Goal: Task Accomplishment & Management: Use online tool/utility

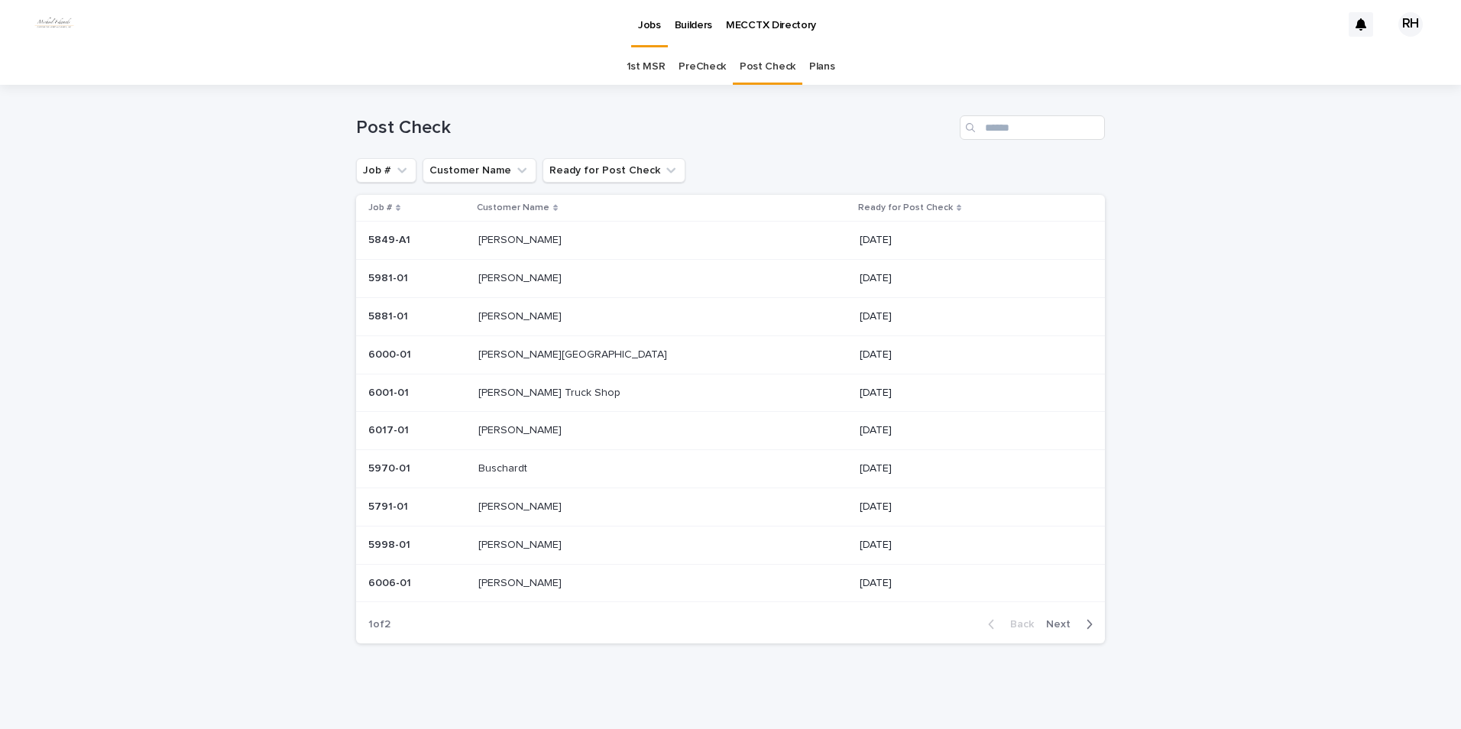
click at [532, 504] on p "[PERSON_NAME]" at bounding box center [521, 506] width 86 height 16
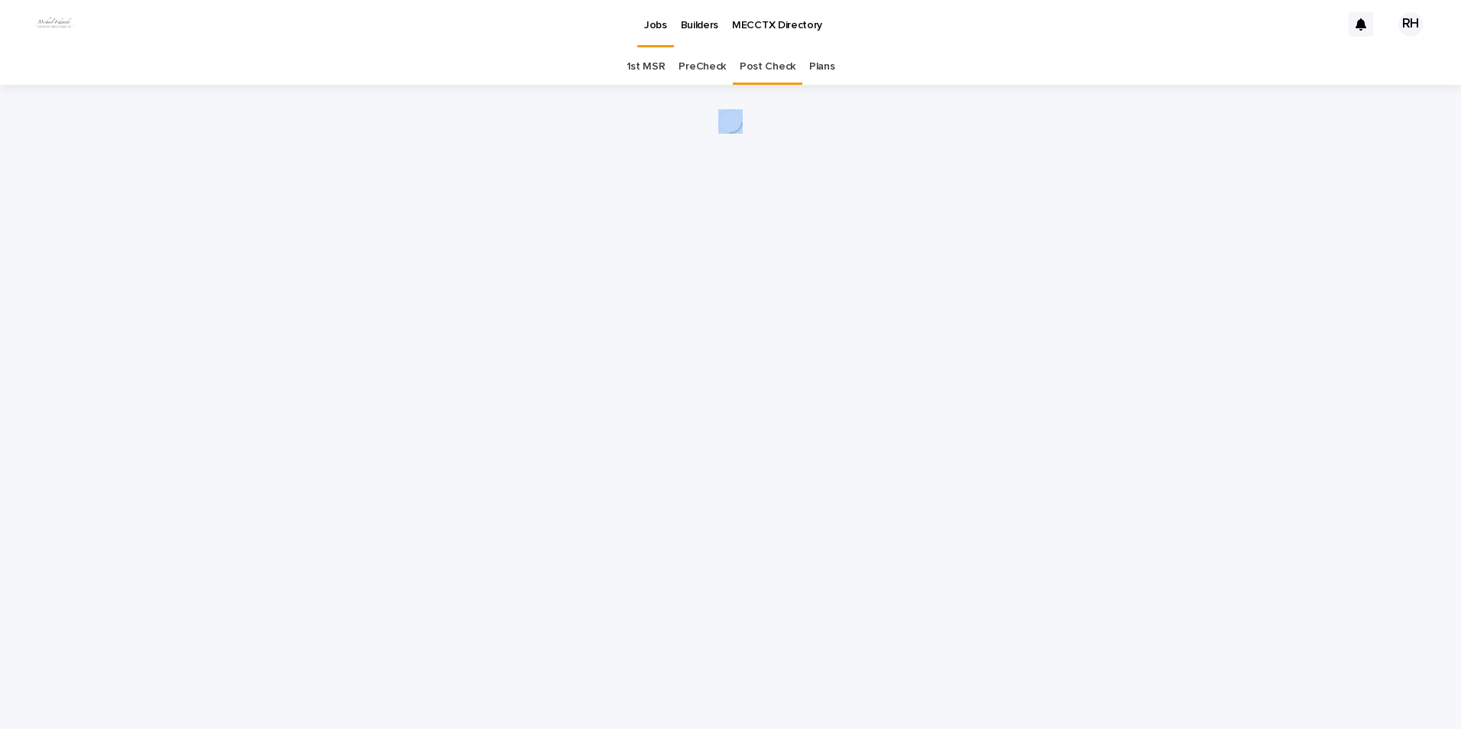
click at [532, 504] on div "Loading... Saving… Loading... Saving…" at bounding box center [731, 388] width 764 height 606
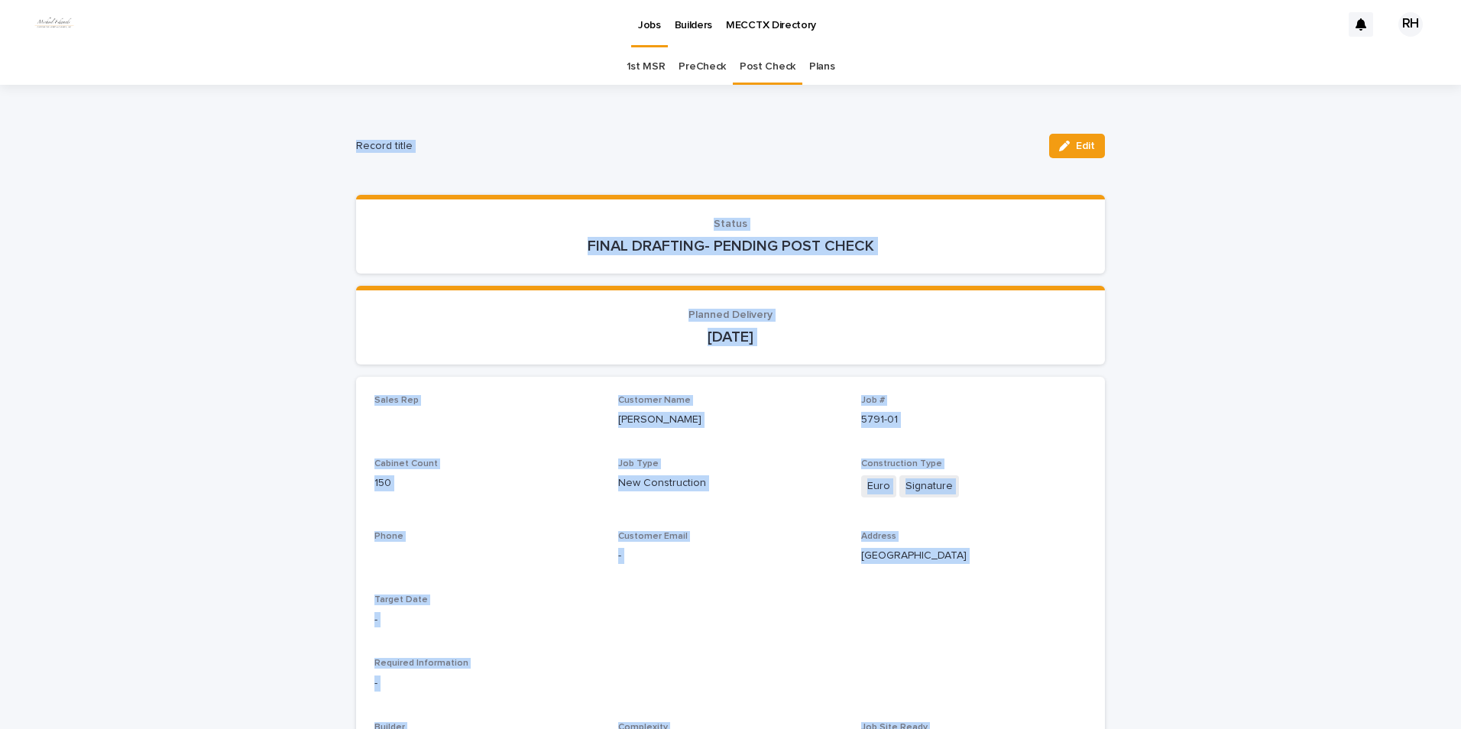
click at [573, 252] on p "FINAL DRAFTING- PENDING POST CHECK" at bounding box center [731, 246] width 712 height 18
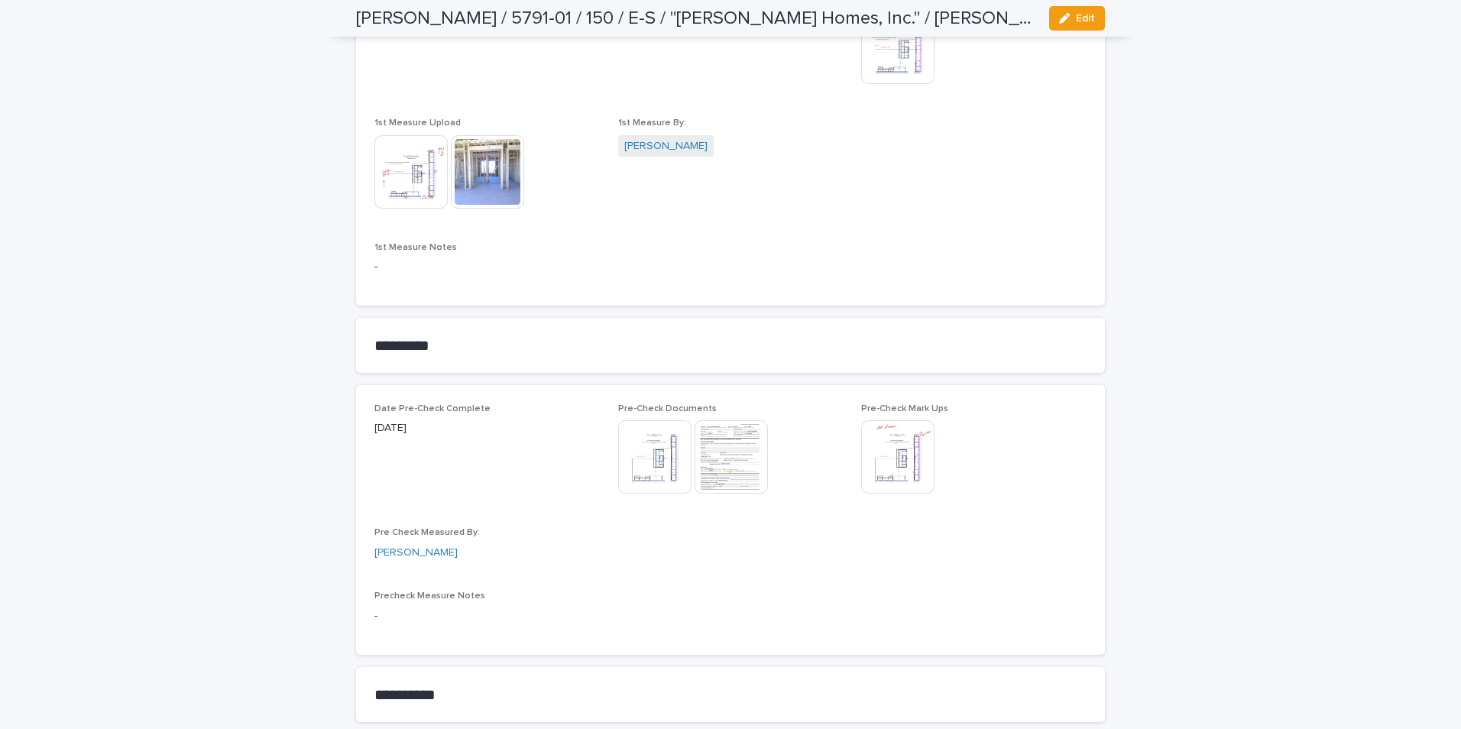
scroll to position [917, 0]
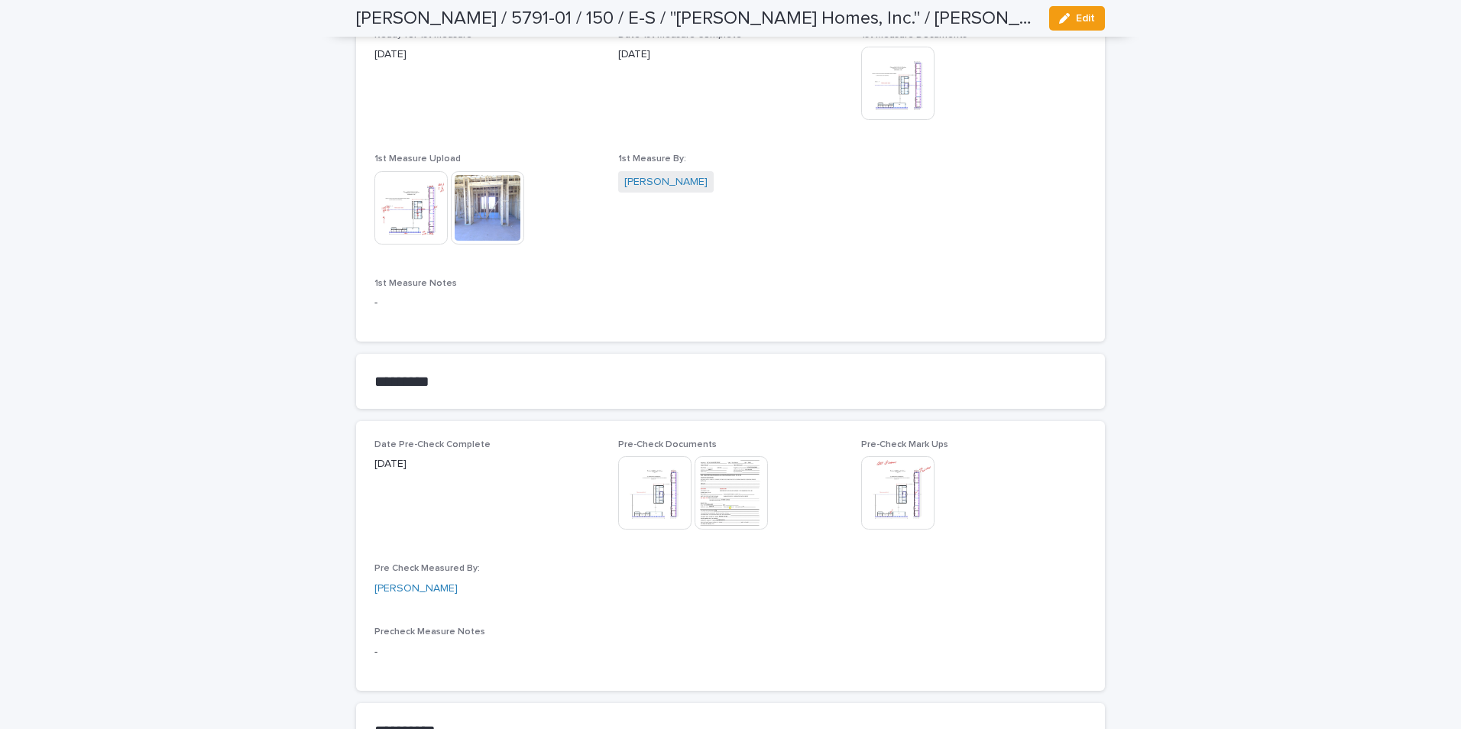
click at [405, 216] on img at bounding box center [411, 207] width 73 height 73
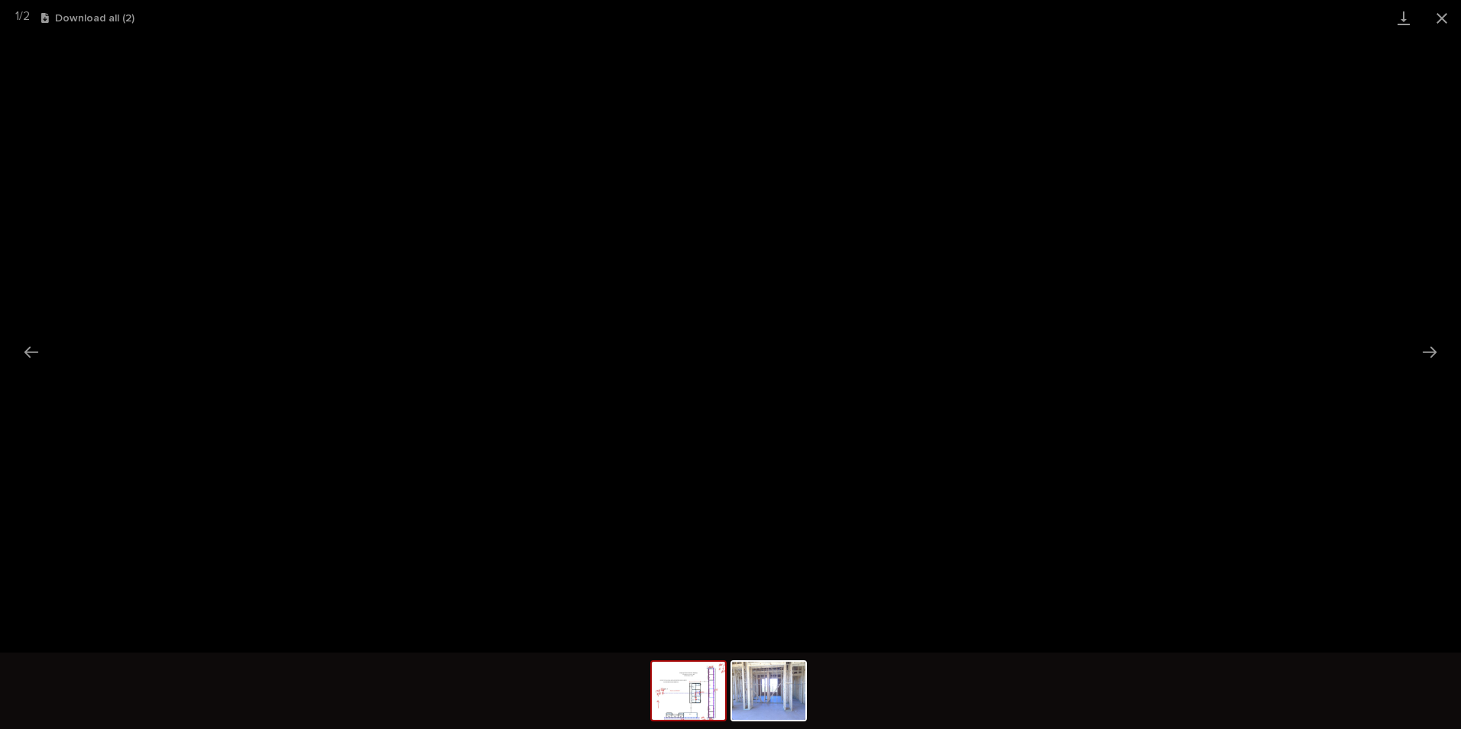
drag, startPoint x: 1443, startPoint y: 16, endPoint x: 1436, endPoint y: 28, distance: 14.0
click at [1442, 18] on button "Close gallery" at bounding box center [1442, 18] width 38 height 36
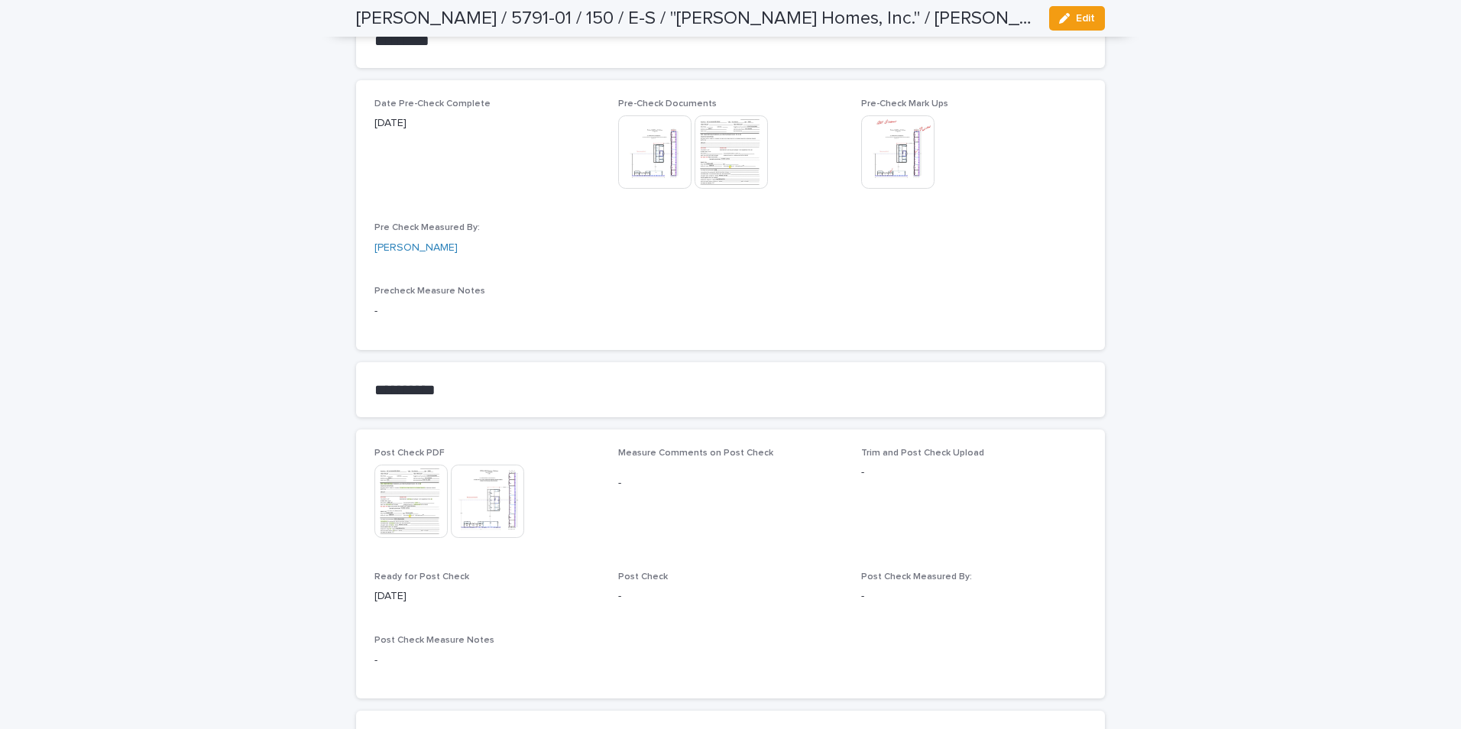
scroll to position [1383, 0]
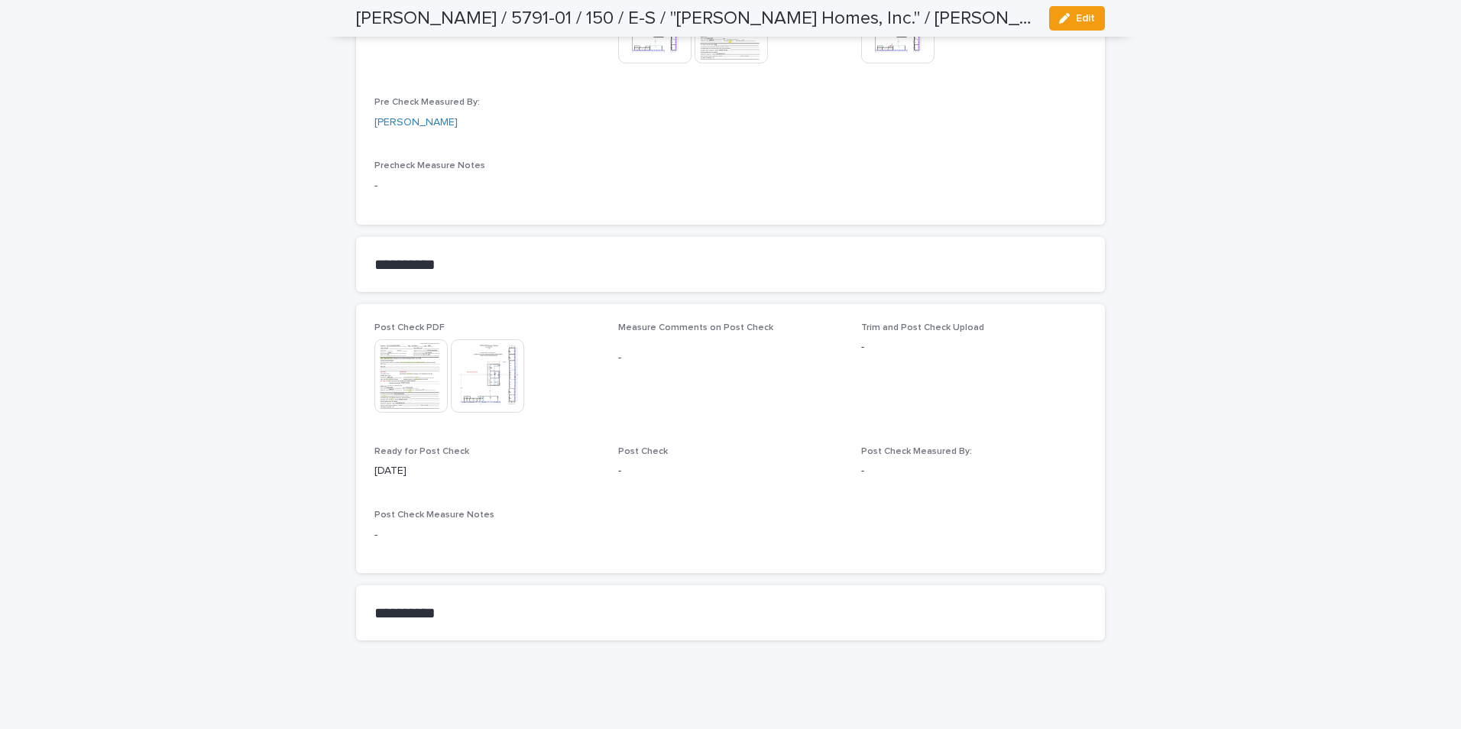
click at [1069, 23] on button "Edit" at bounding box center [1077, 18] width 56 height 24
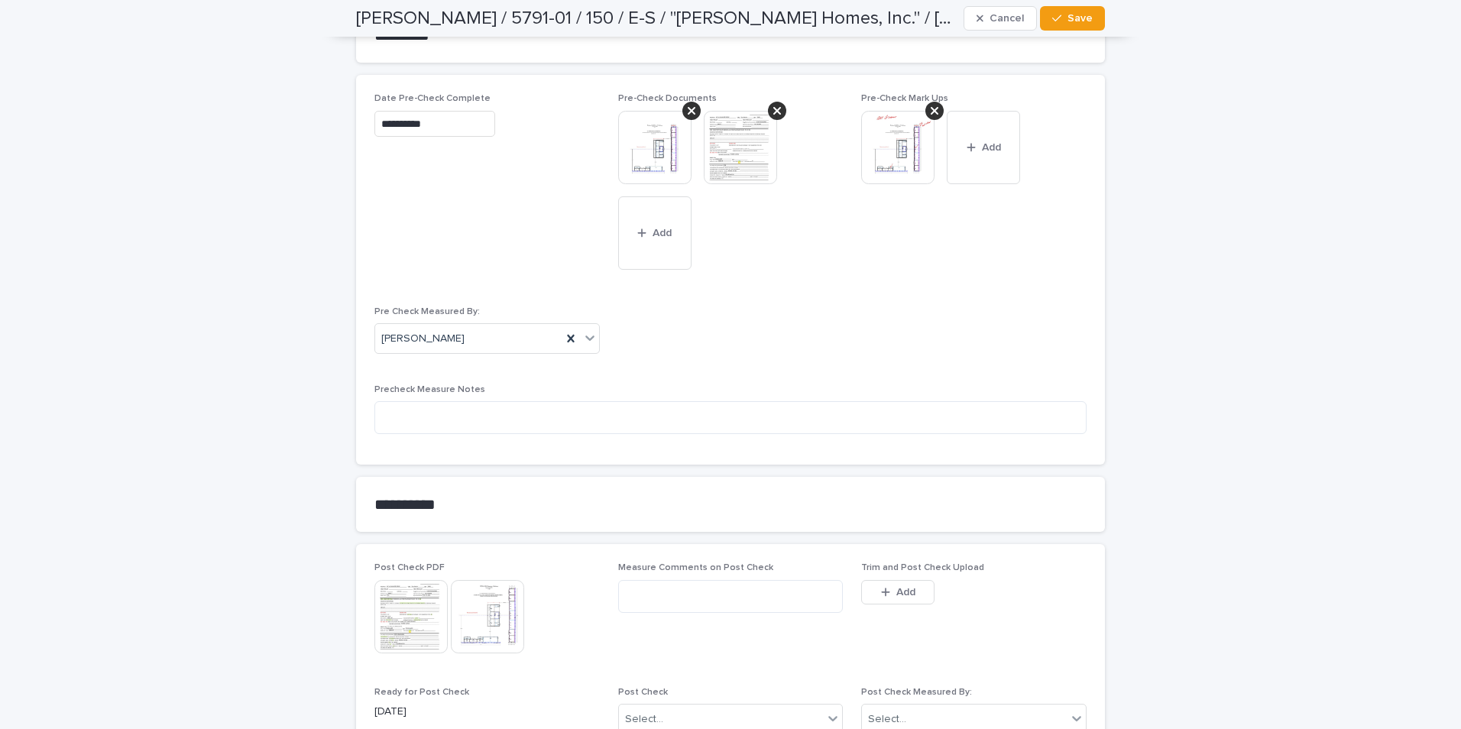
click at [884, 576] on div "Trim and Post Check Upload This file cannot be opened Download File Add" at bounding box center [973, 593] width 225 height 60
click at [884, 589] on icon "button" at bounding box center [885, 592] width 9 height 11
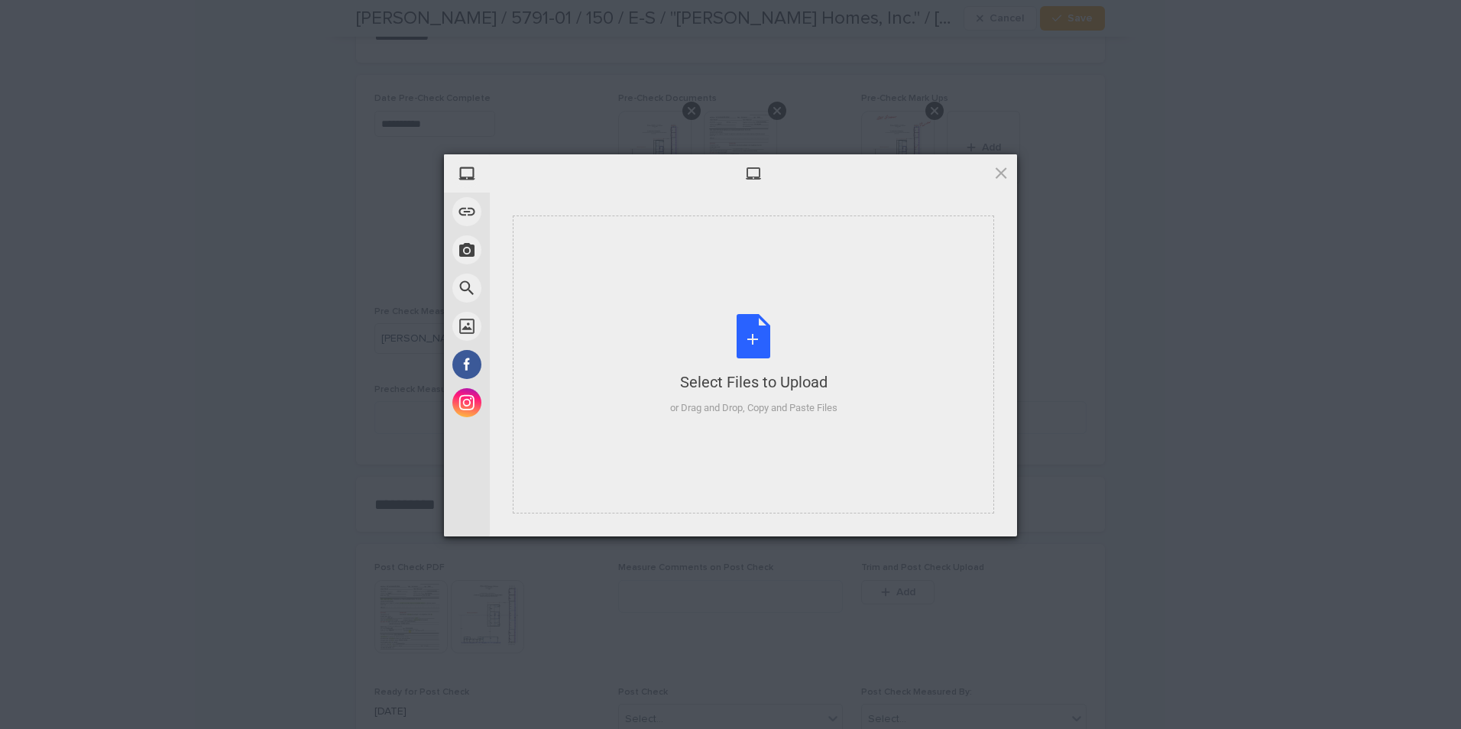
click at [781, 413] on div "or Drag and Drop, Copy and Paste Files" at bounding box center [753, 408] width 167 height 15
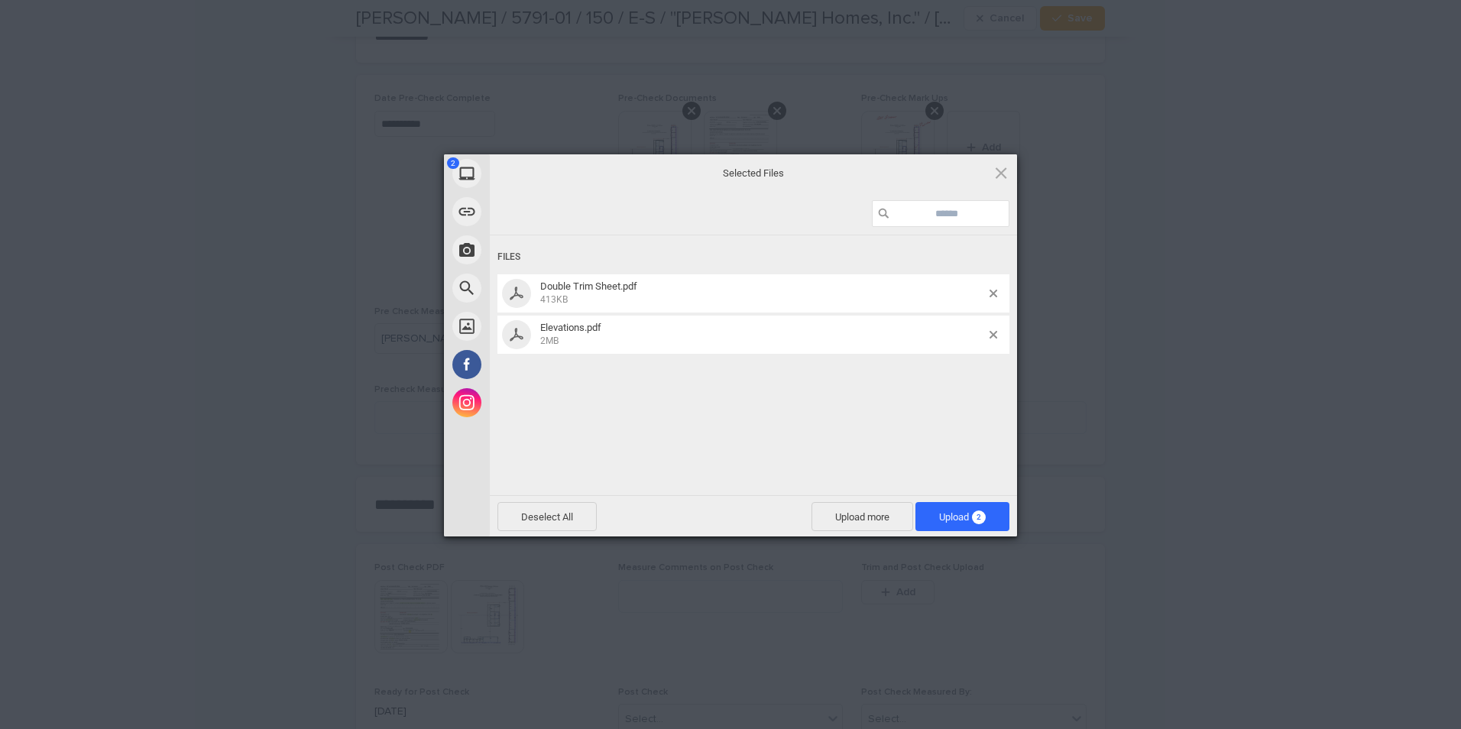
click at [946, 520] on span "Upload 2" at bounding box center [962, 516] width 47 height 11
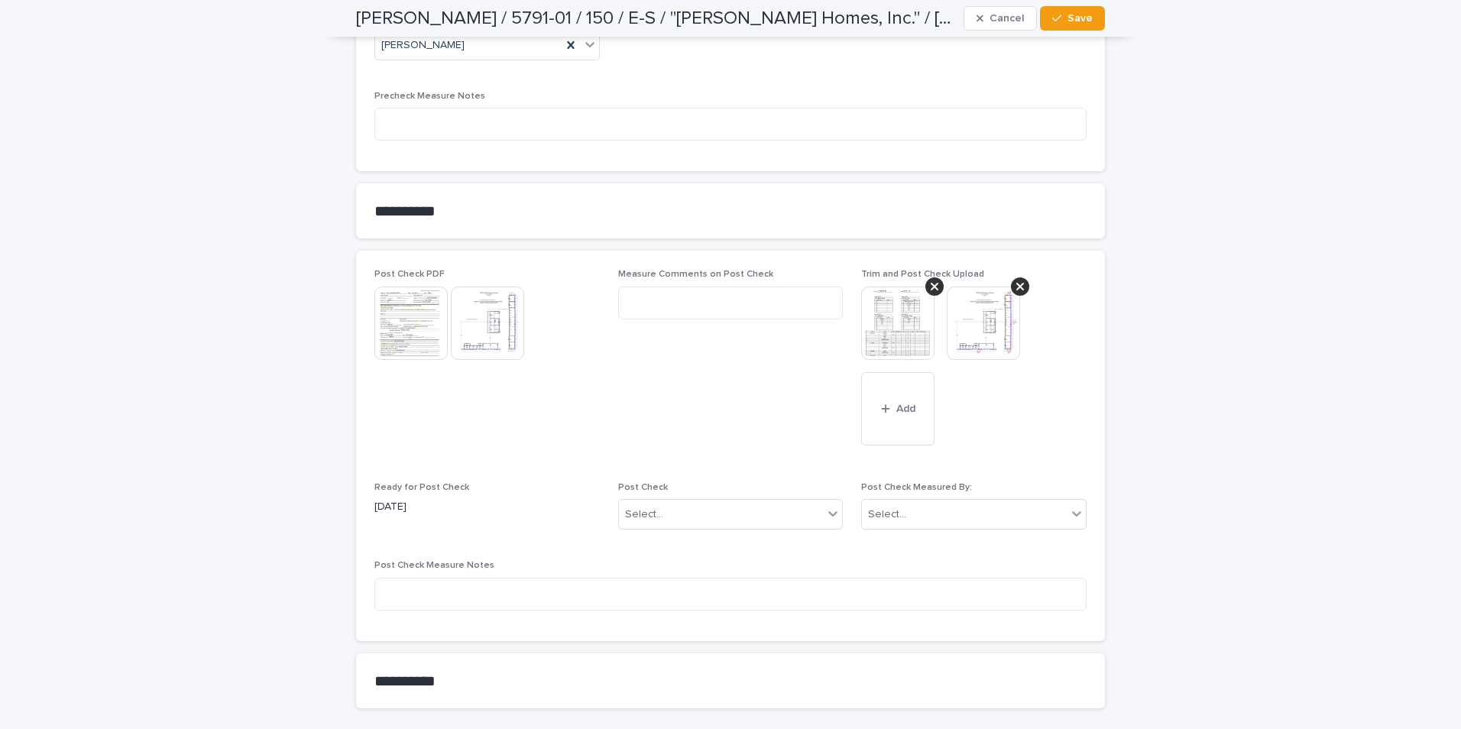
scroll to position [1689, 0]
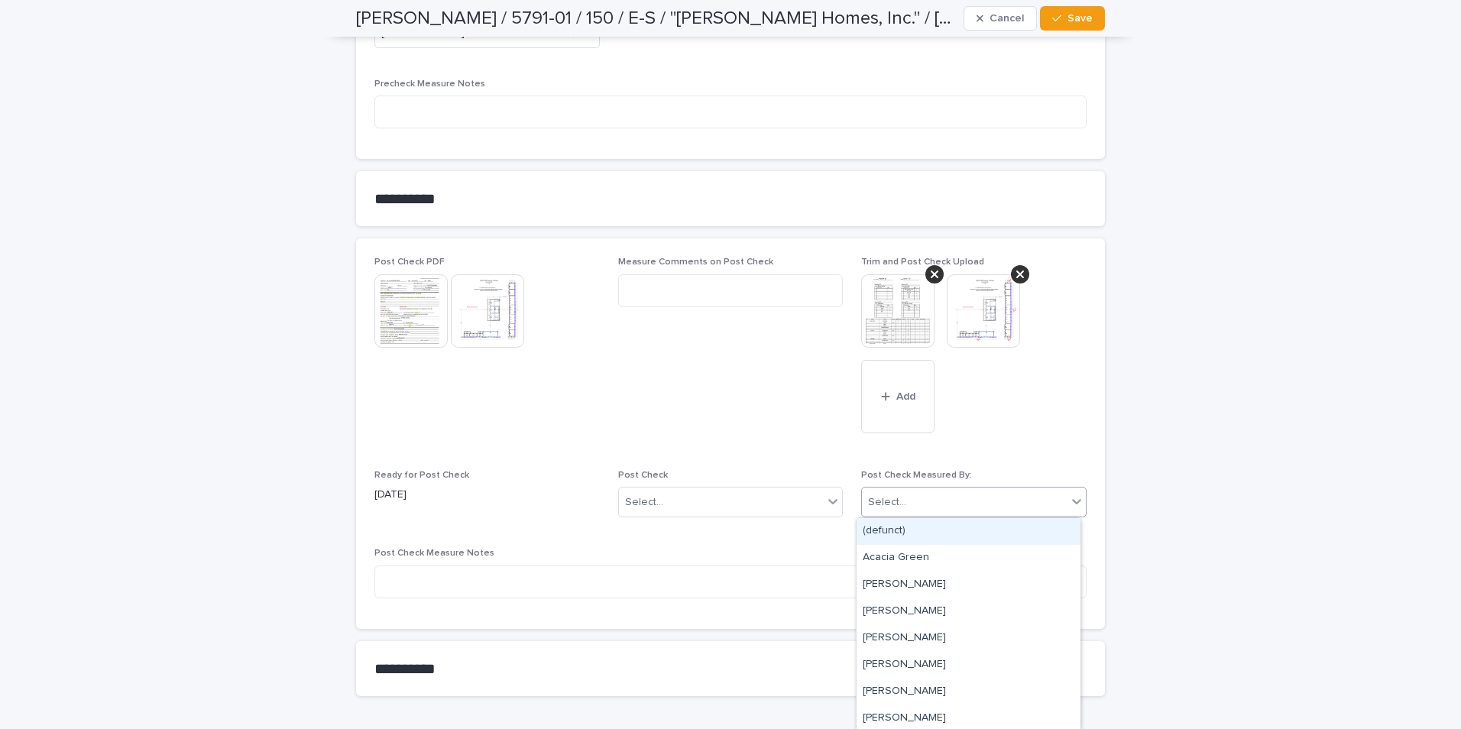
click at [916, 504] on div "Select..." at bounding box center [964, 502] width 205 height 25
type input "***"
click at [913, 529] on div "[PERSON_NAME]" at bounding box center [969, 531] width 224 height 27
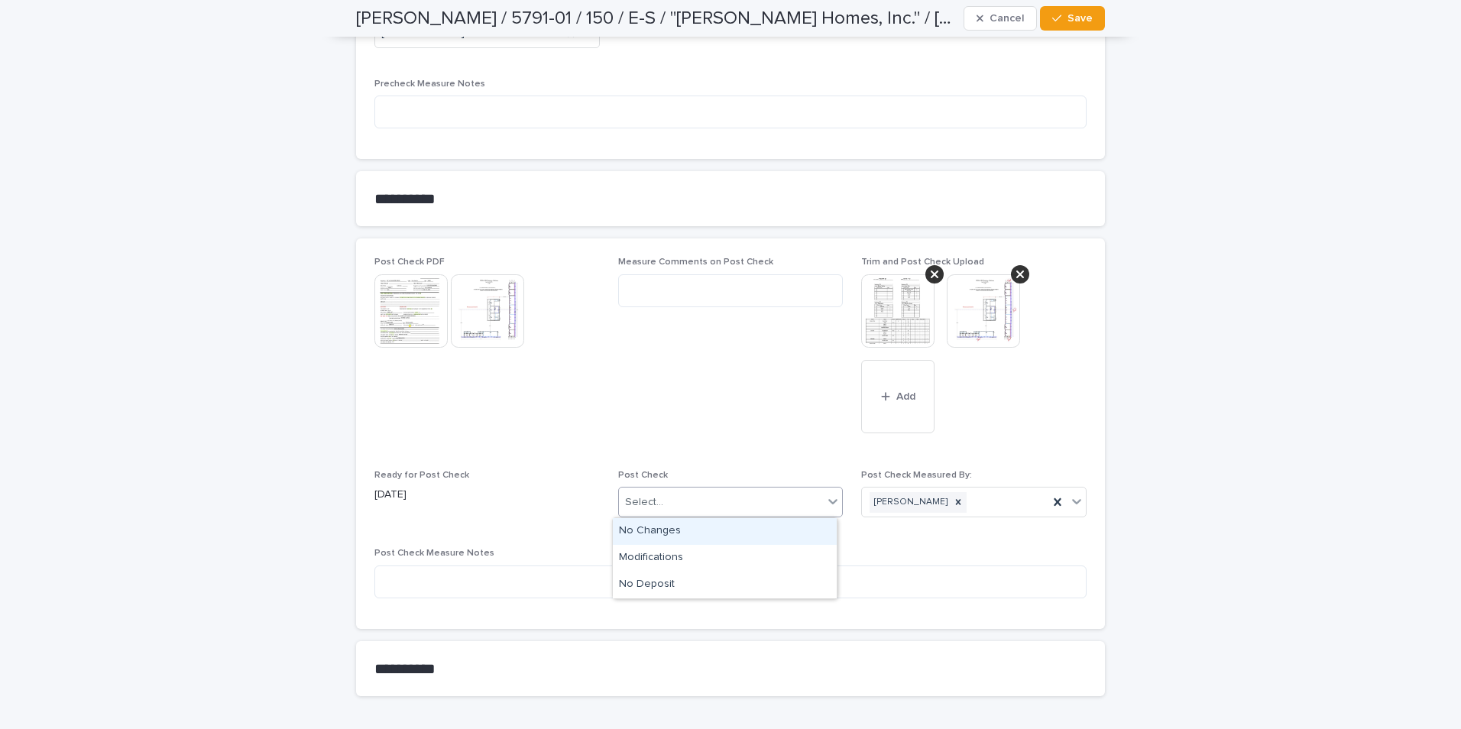
click at [729, 507] on div "Select..." at bounding box center [721, 502] width 205 height 25
click at [649, 556] on div "Modifications" at bounding box center [725, 558] width 224 height 27
drag, startPoint x: 1068, startPoint y: 11, endPoint x: 1065, endPoint y: 35, distance: 23.8
click at [1068, 13] on button "Save" at bounding box center [1072, 18] width 65 height 24
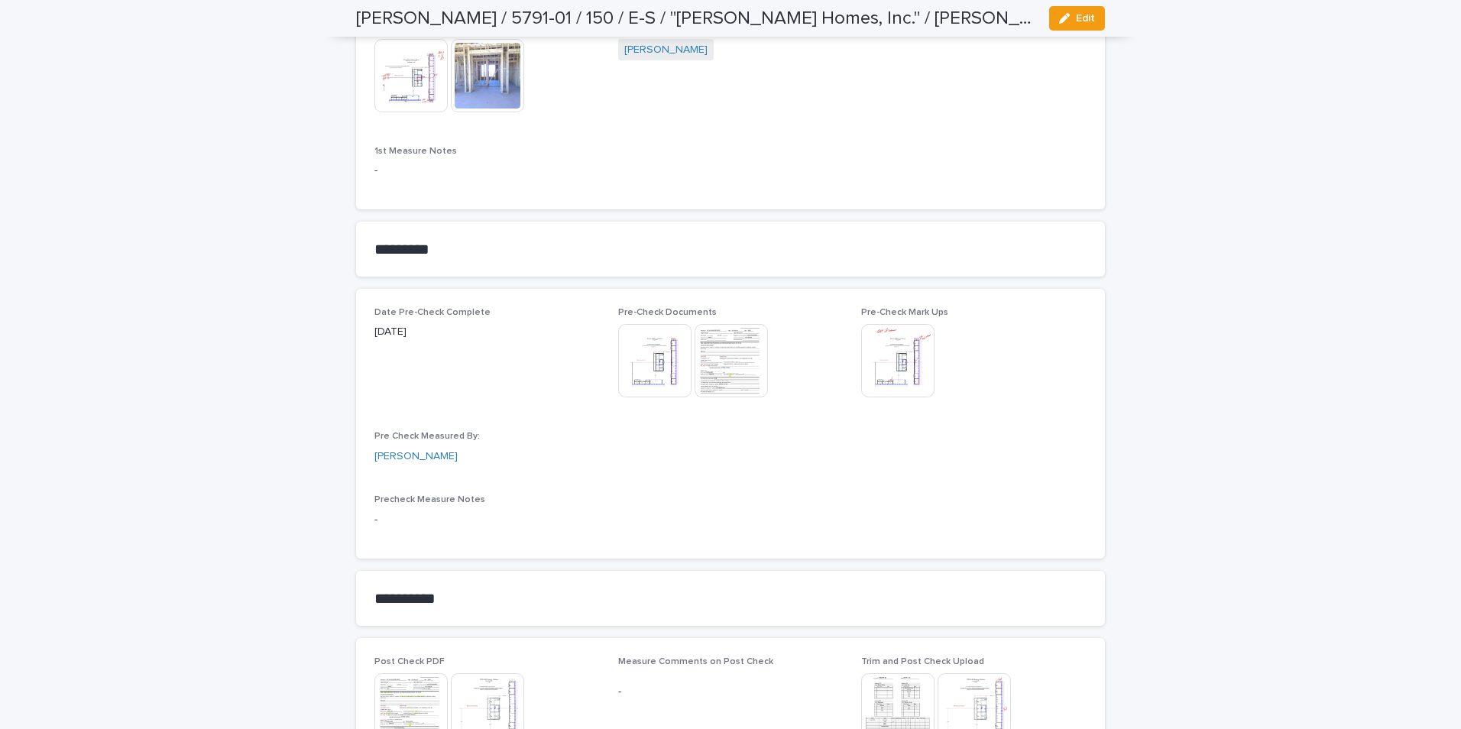
scroll to position [925, 0]
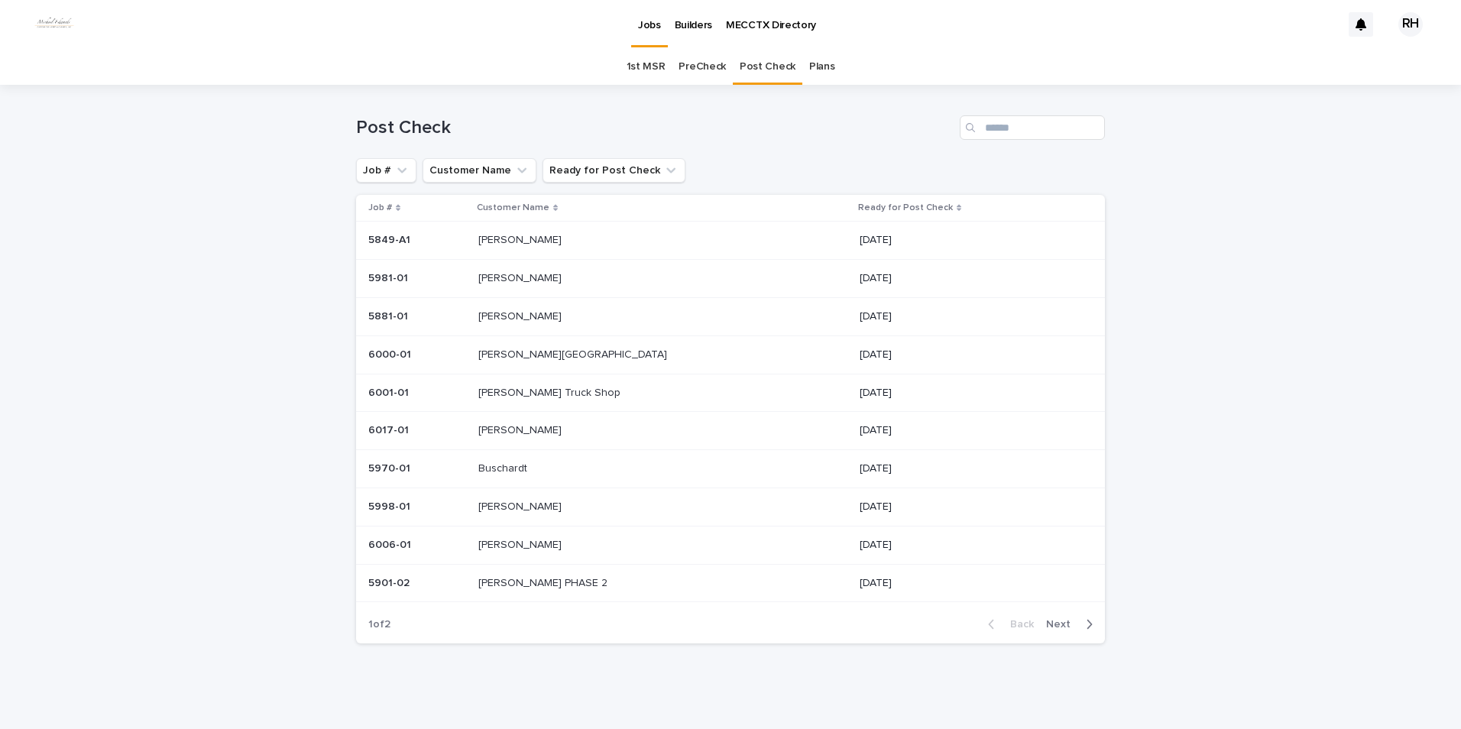
click at [1053, 625] on span "Next" at bounding box center [1063, 624] width 34 height 11
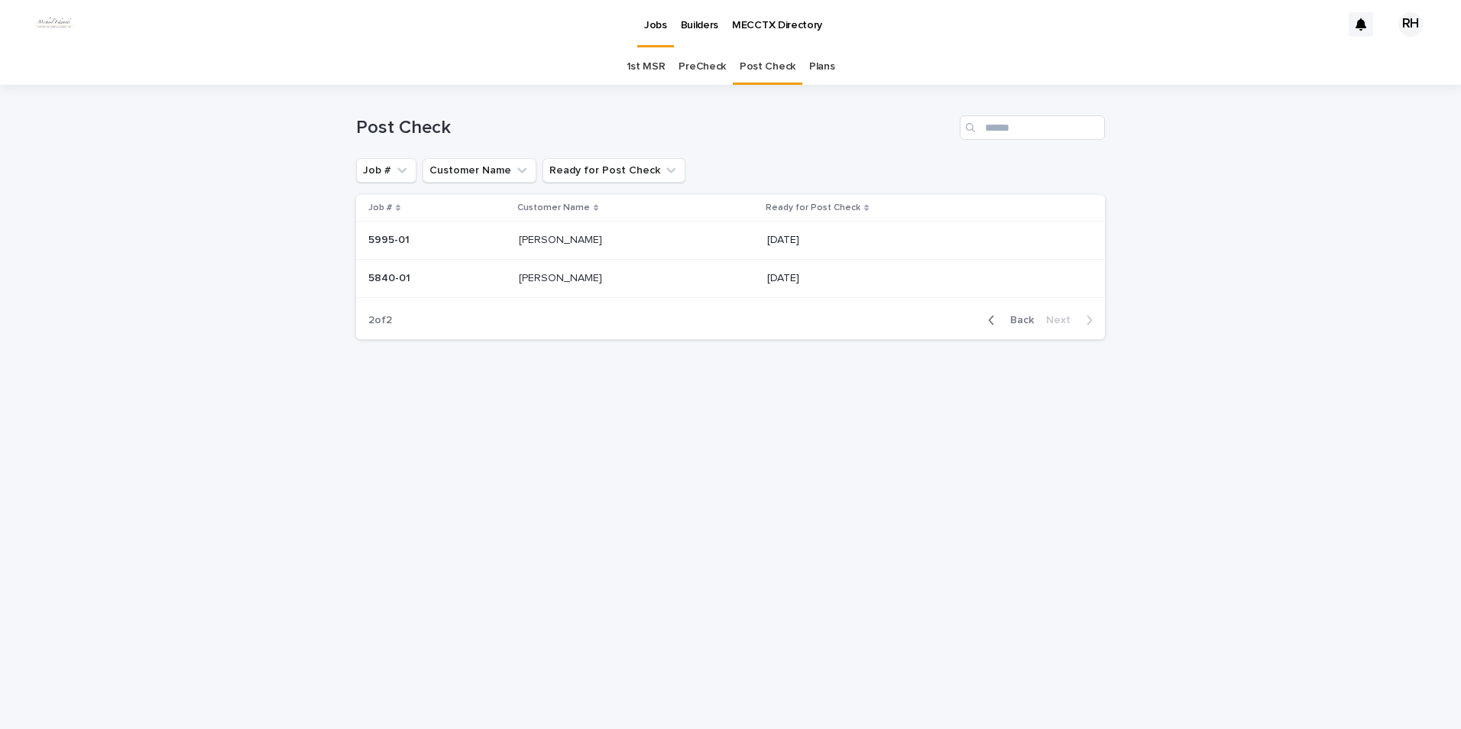
click at [1025, 321] on span "Back" at bounding box center [1017, 320] width 33 height 11
